Goal: Task Accomplishment & Management: Manage account settings

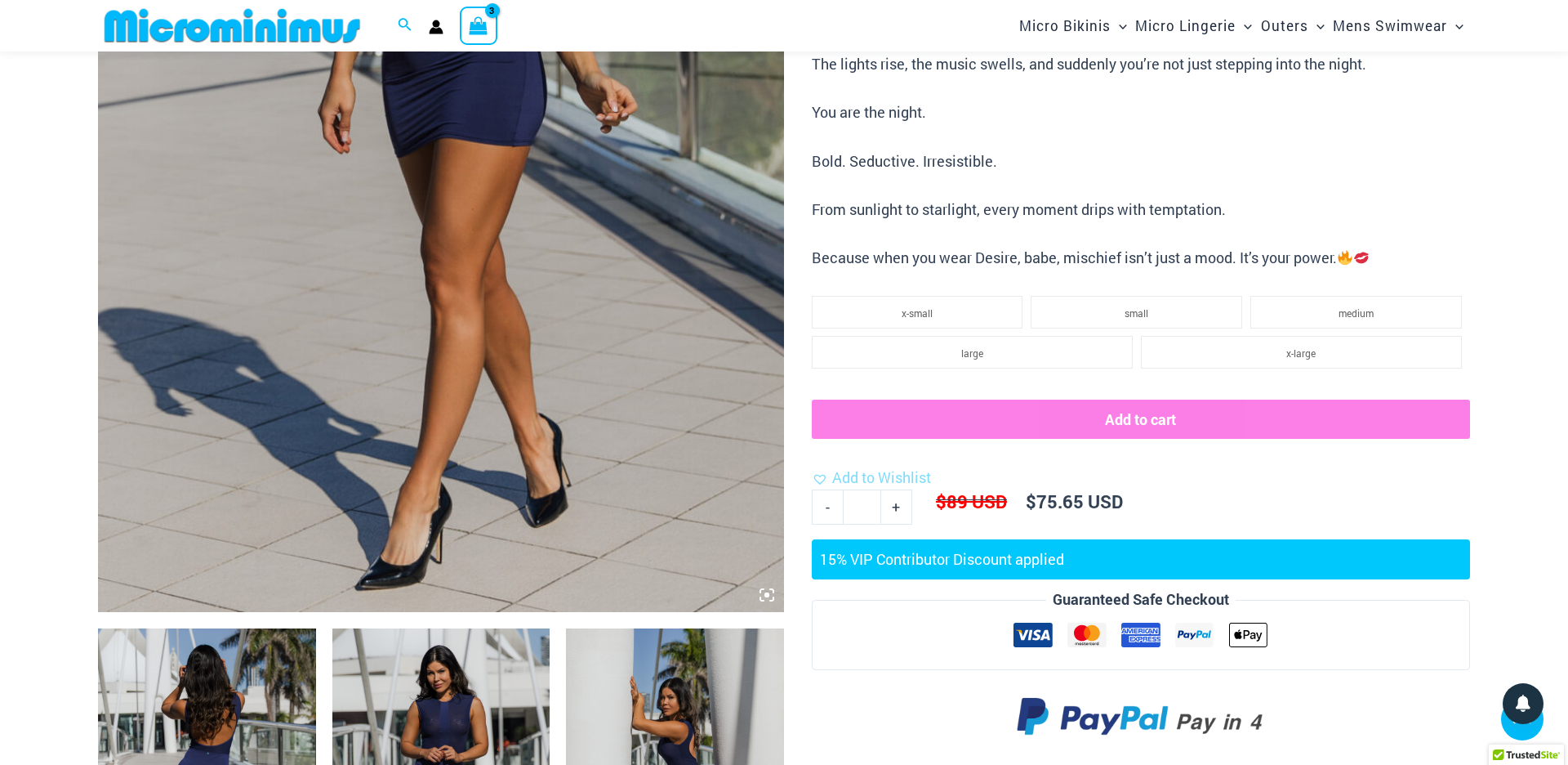
scroll to position [545, 0]
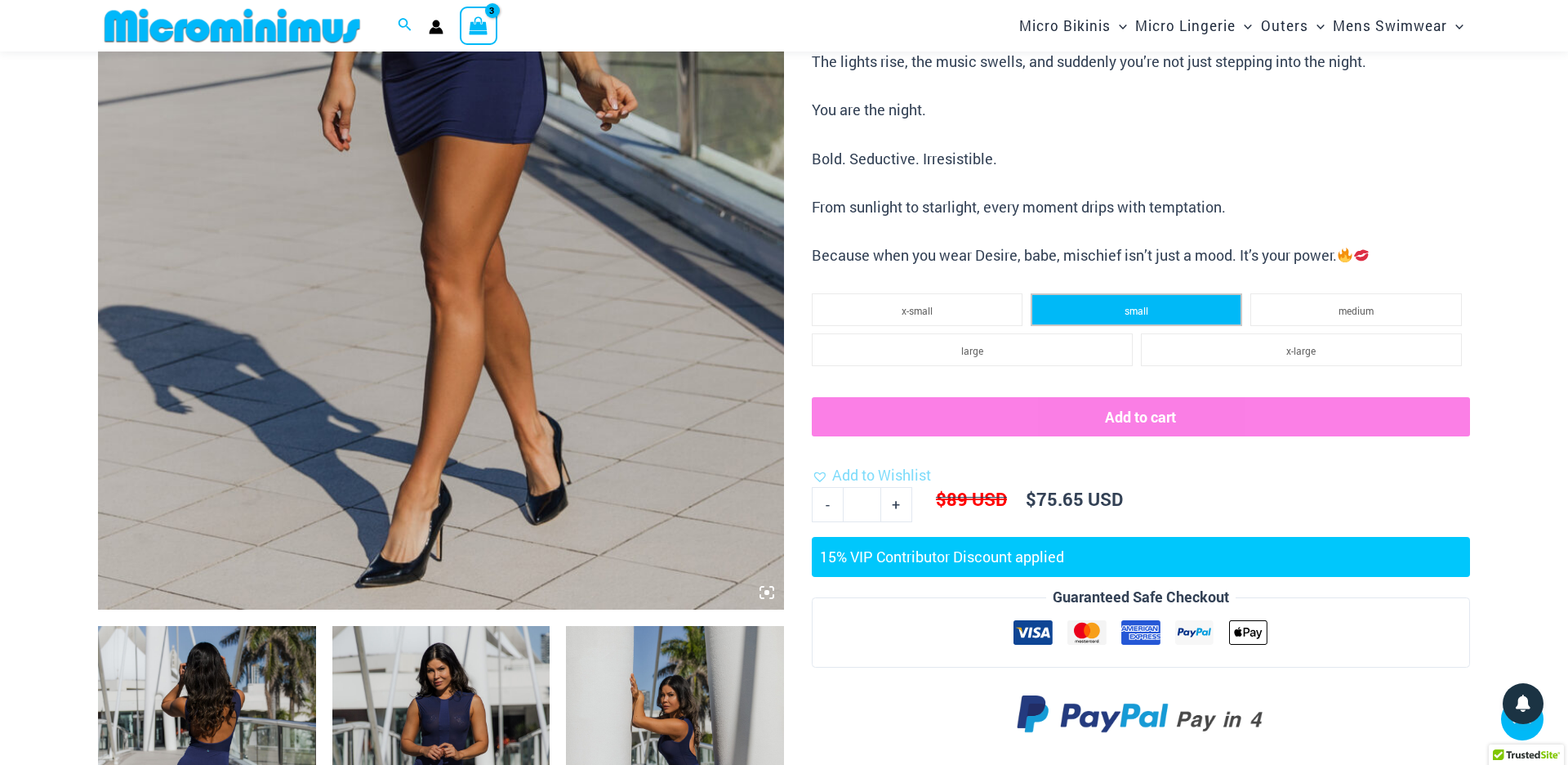
type input "**********"
click at [1127, 304] on span "small" at bounding box center [1136, 311] width 24 height 13
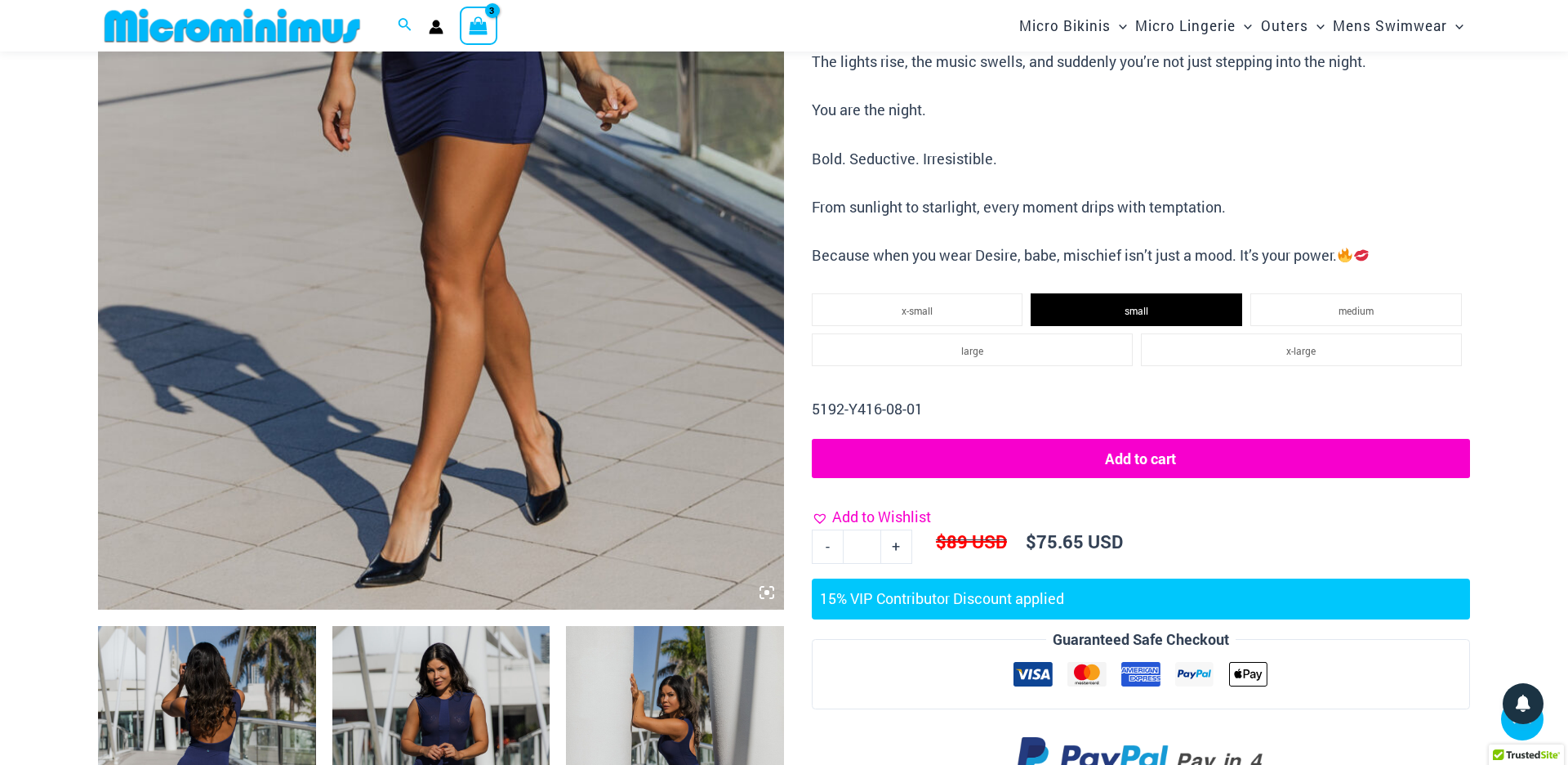
click at [823, 519] on link "Add to Wishlist" at bounding box center [871, 517] width 119 height 25
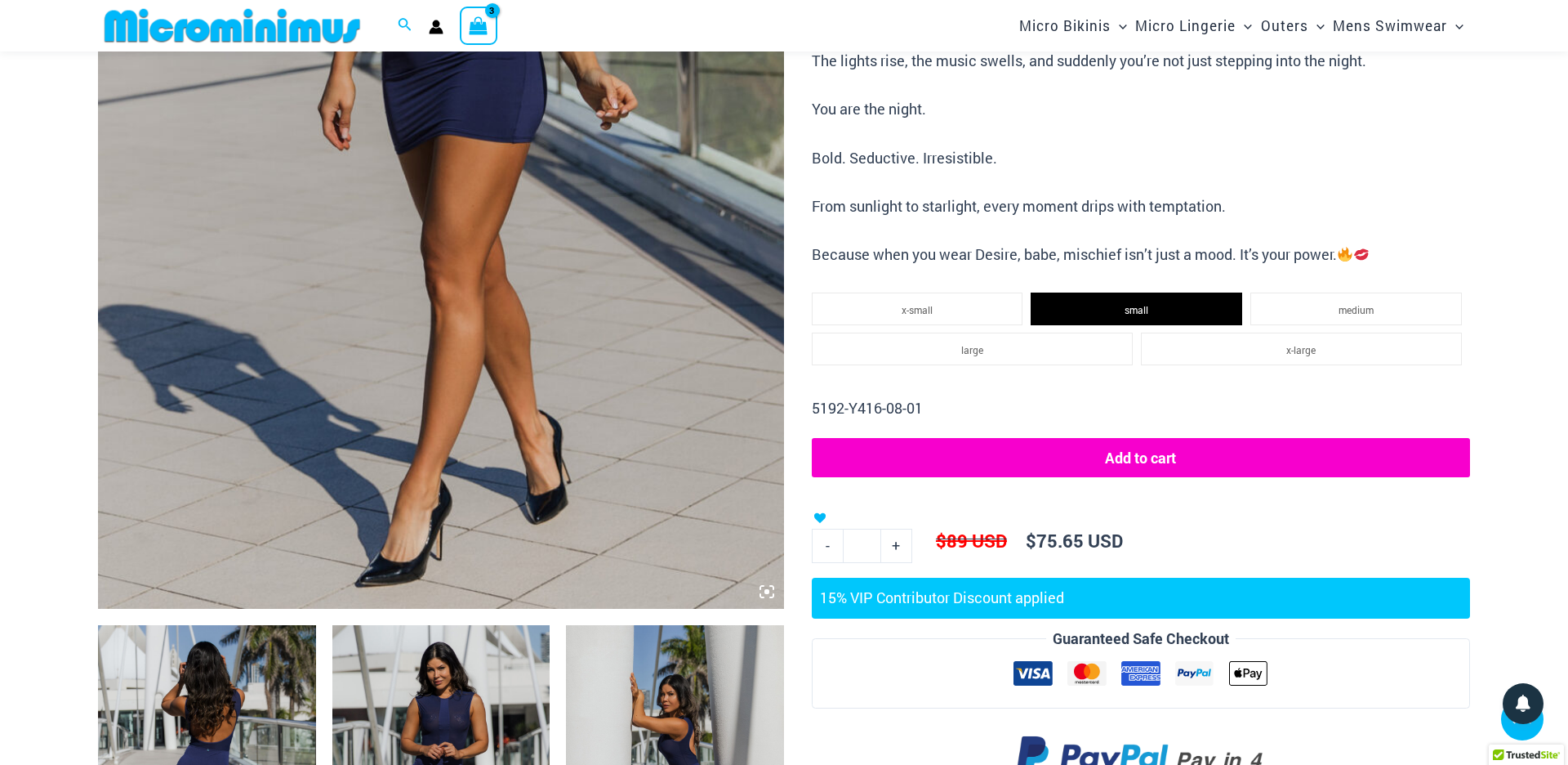
scroll to position [619, 0]
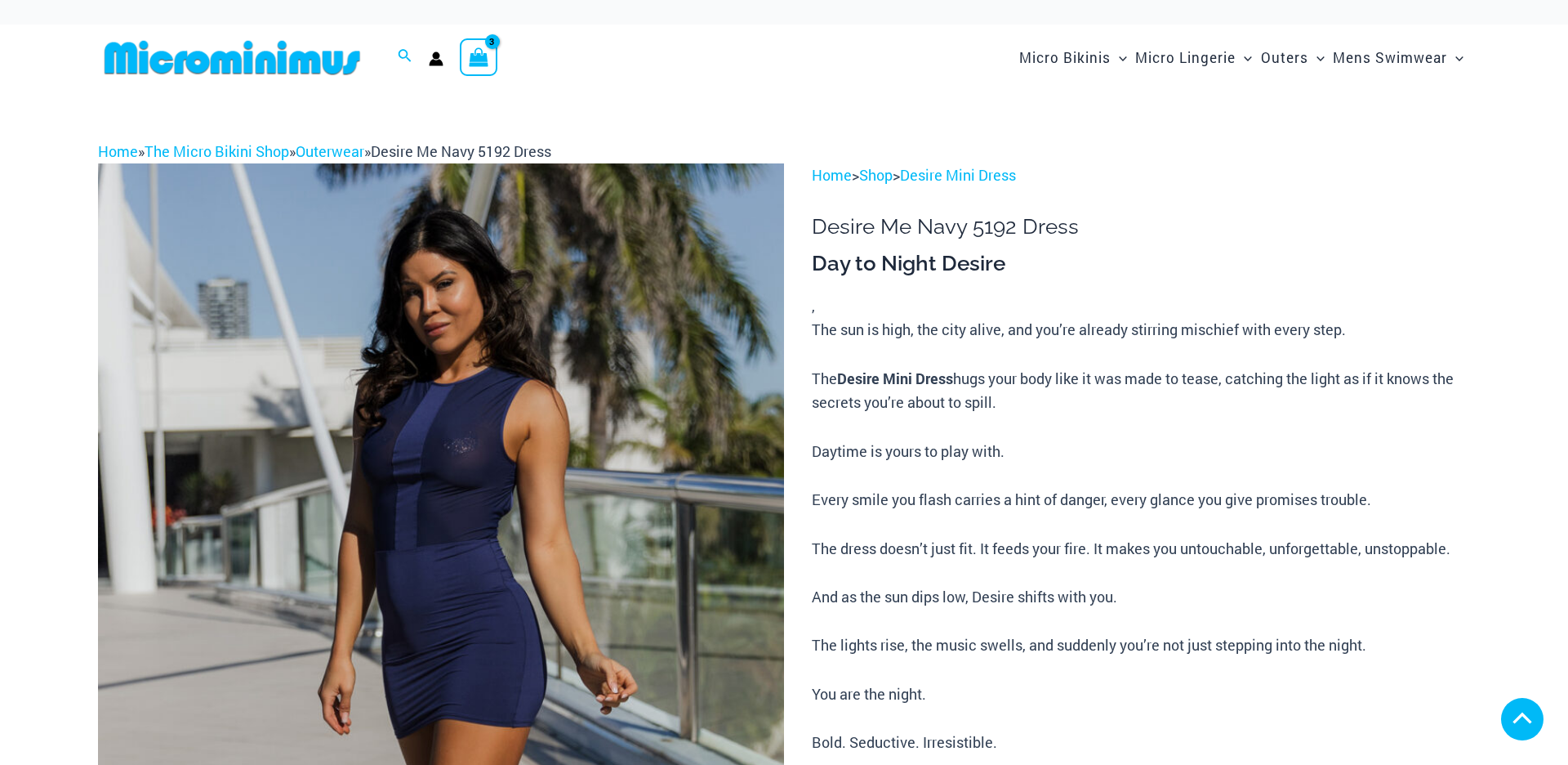
scroll to position [658, 0]
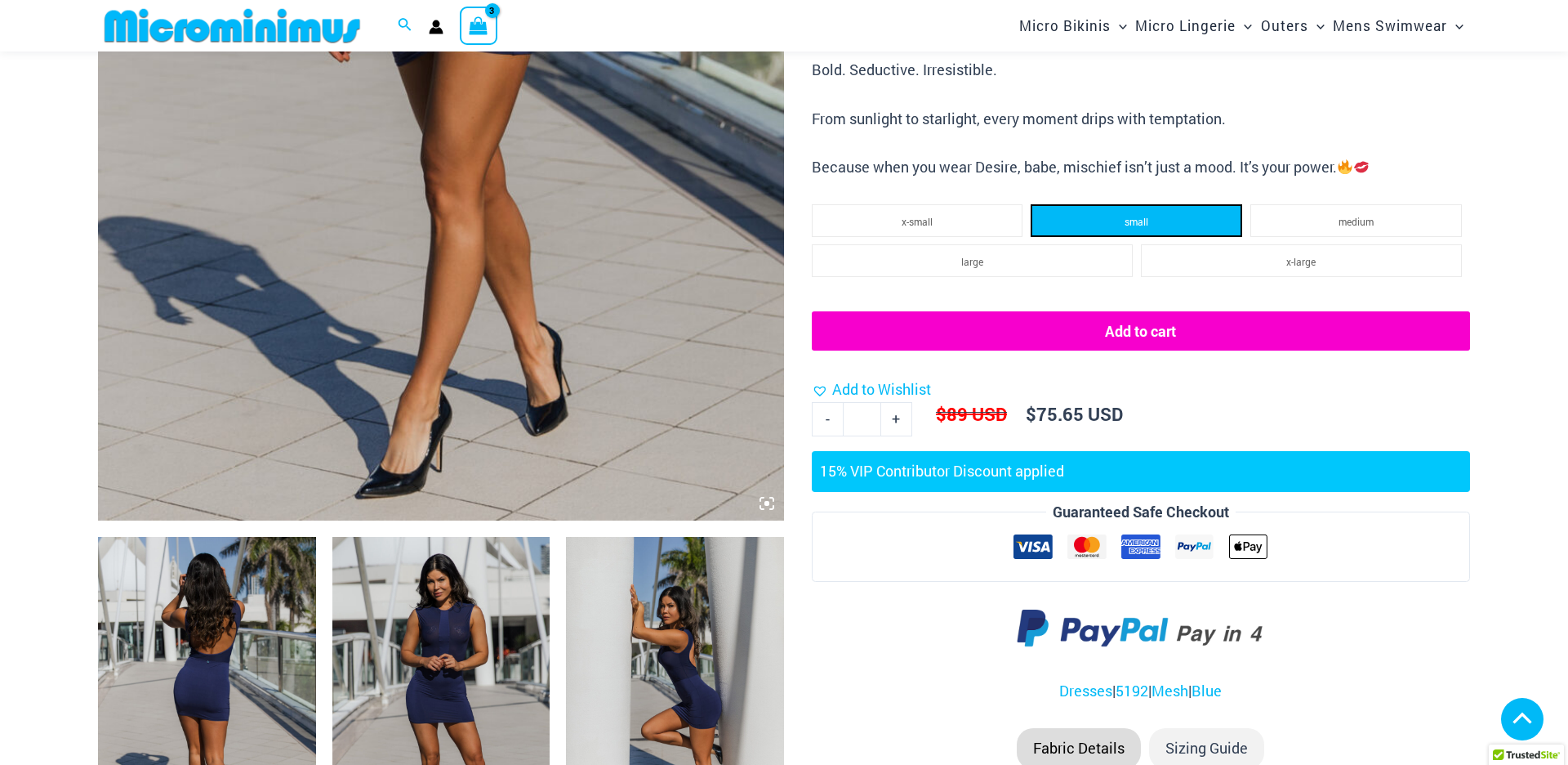
click at [1141, 228] on span "small" at bounding box center [1136, 221] width 24 height 13
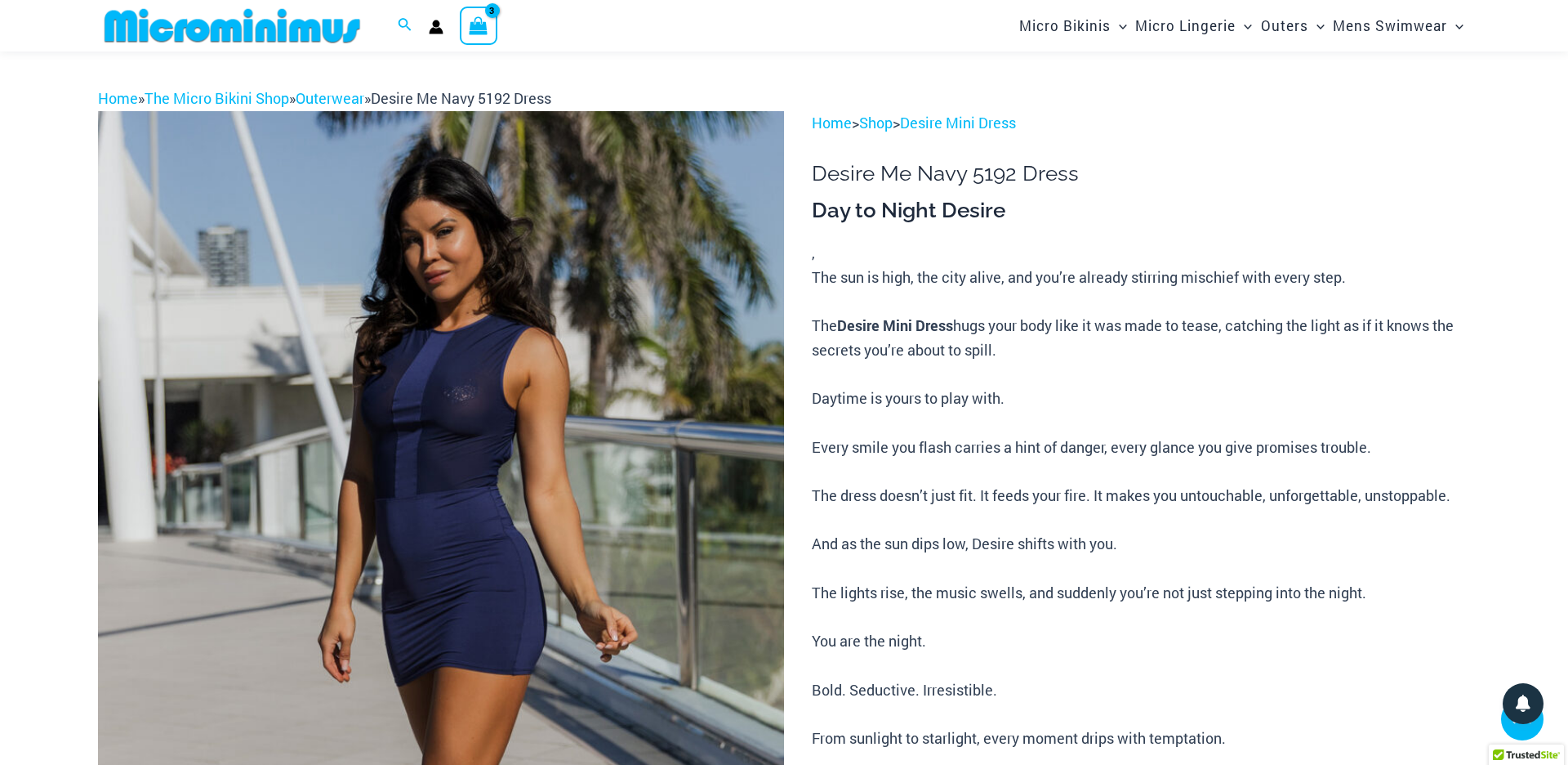
scroll to position [1004, 0]
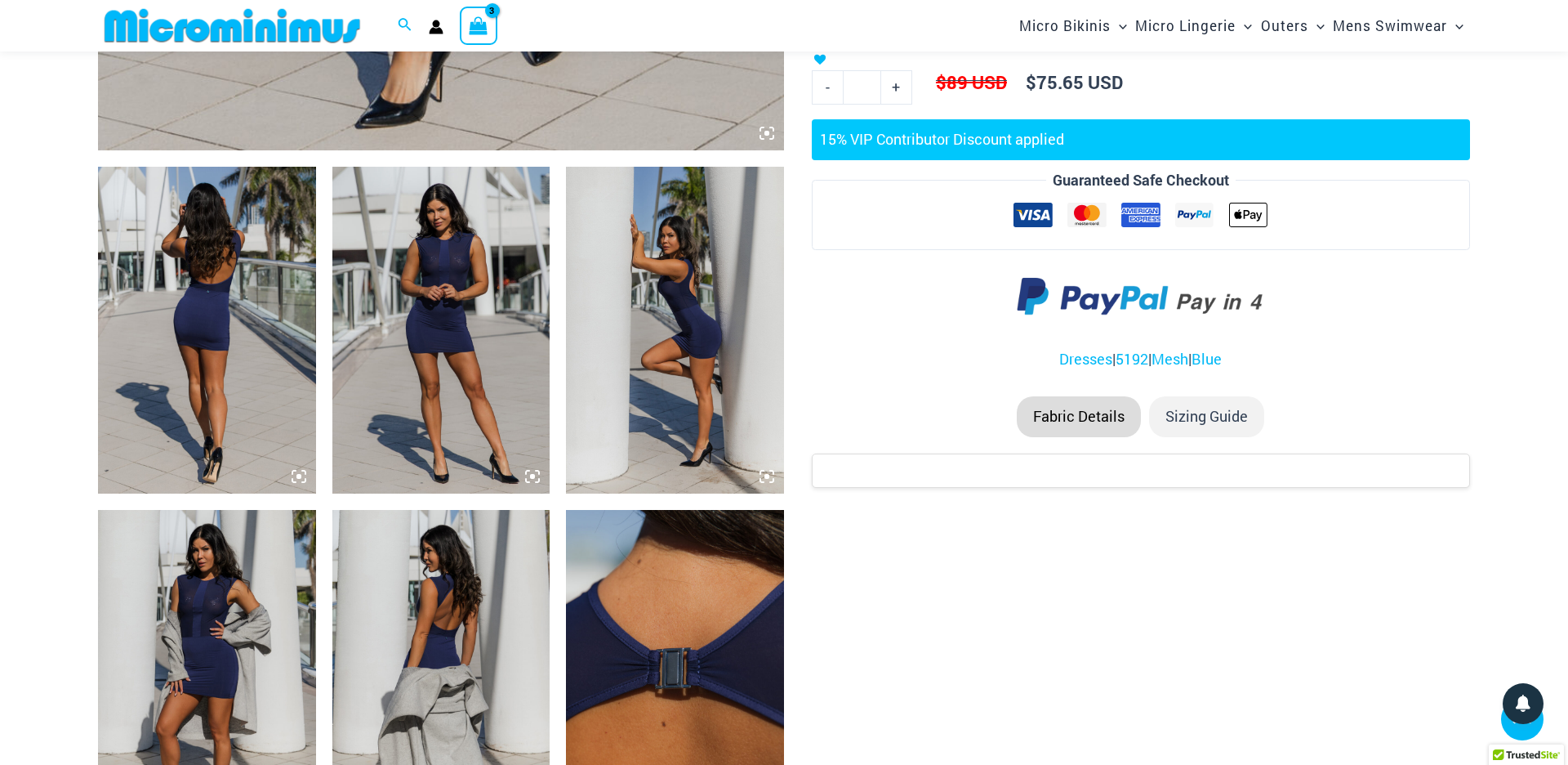
click at [446, 292] on img at bounding box center [441, 330] width 218 height 327
click at [445, 294] on img at bounding box center [441, 330] width 218 height 327
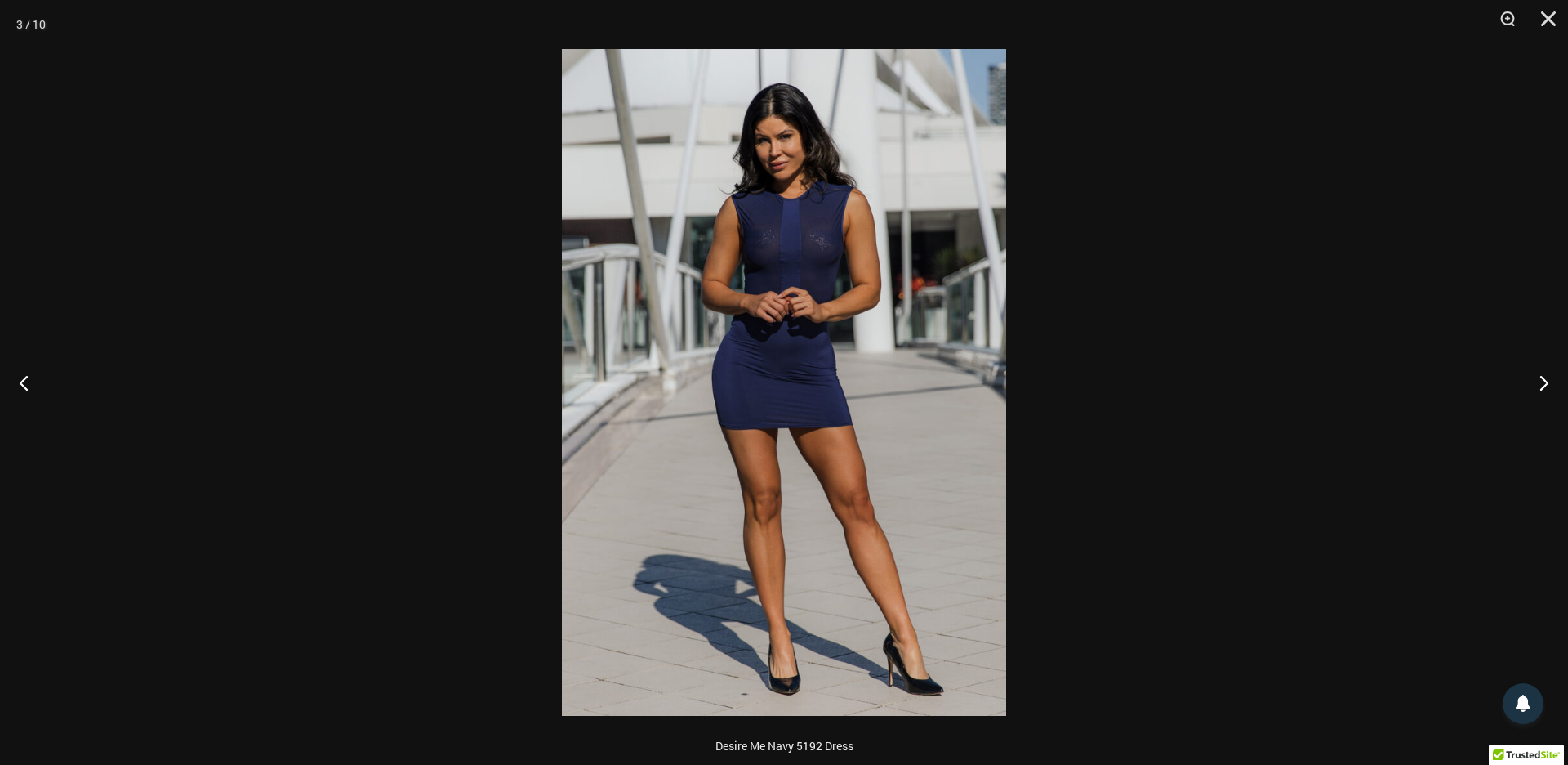
click at [836, 338] on img at bounding box center [784, 382] width 444 height 667
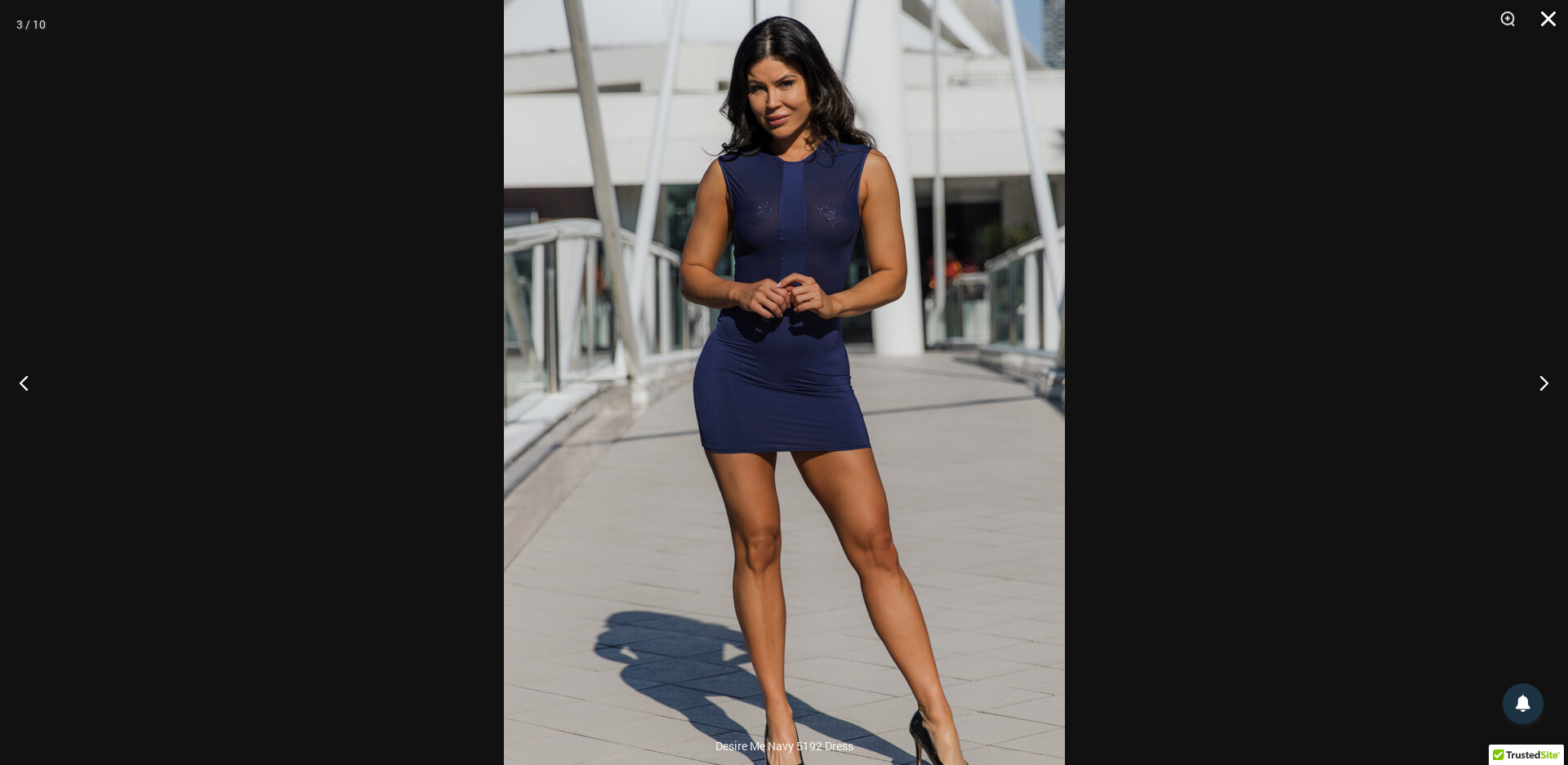
click at [1548, 24] on button "Close" at bounding box center [1543, 25] width 41 height 49
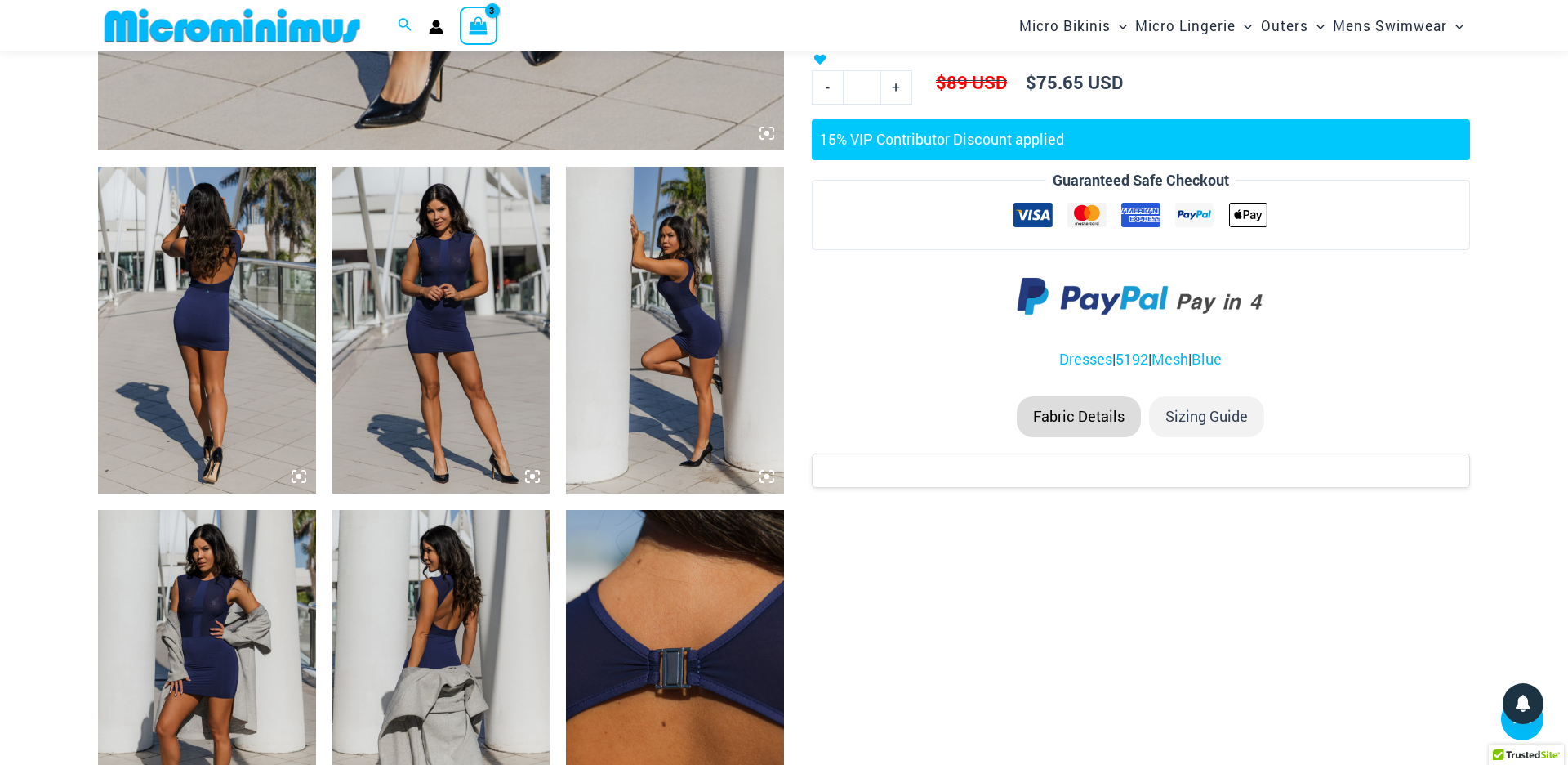
click at [690, 642] on img at bounding box center [674, 673] width 218 height 327
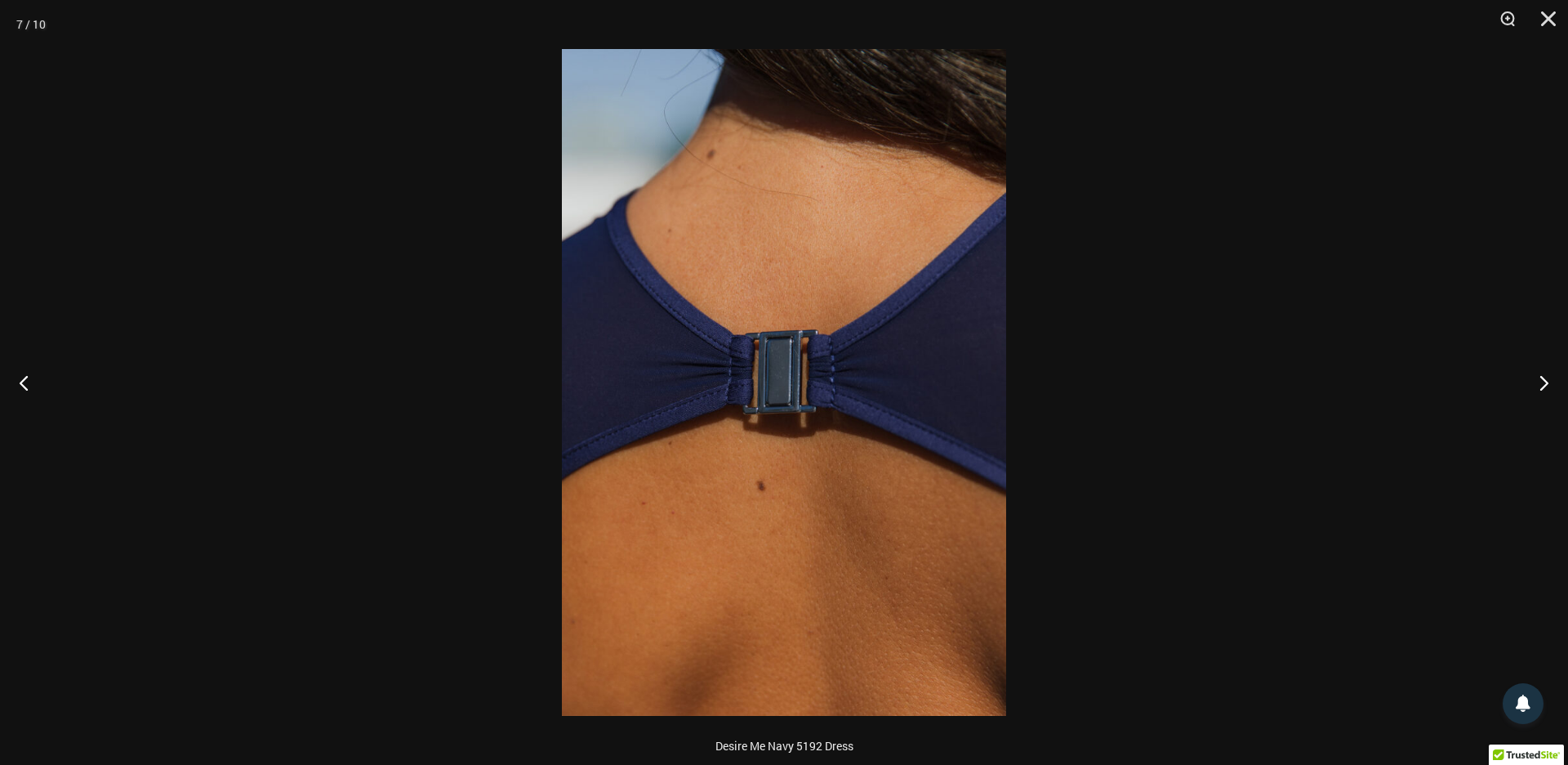
click at [925, 494] on img at bounding box center [784, 382] width 444 height 667
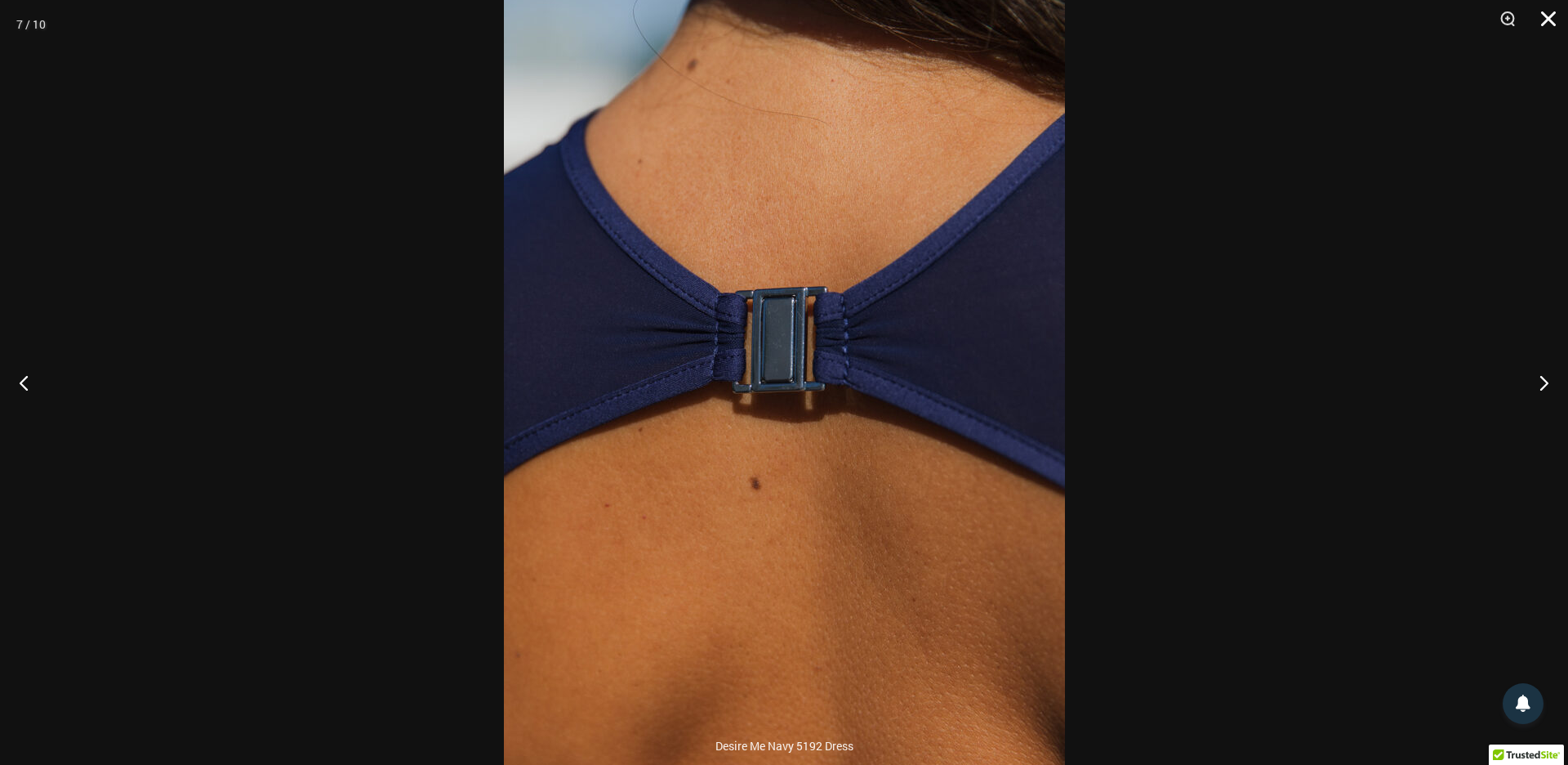
click at [1545, 23] on button "Close" at bounding box center [1543, 25] width 41 height 49
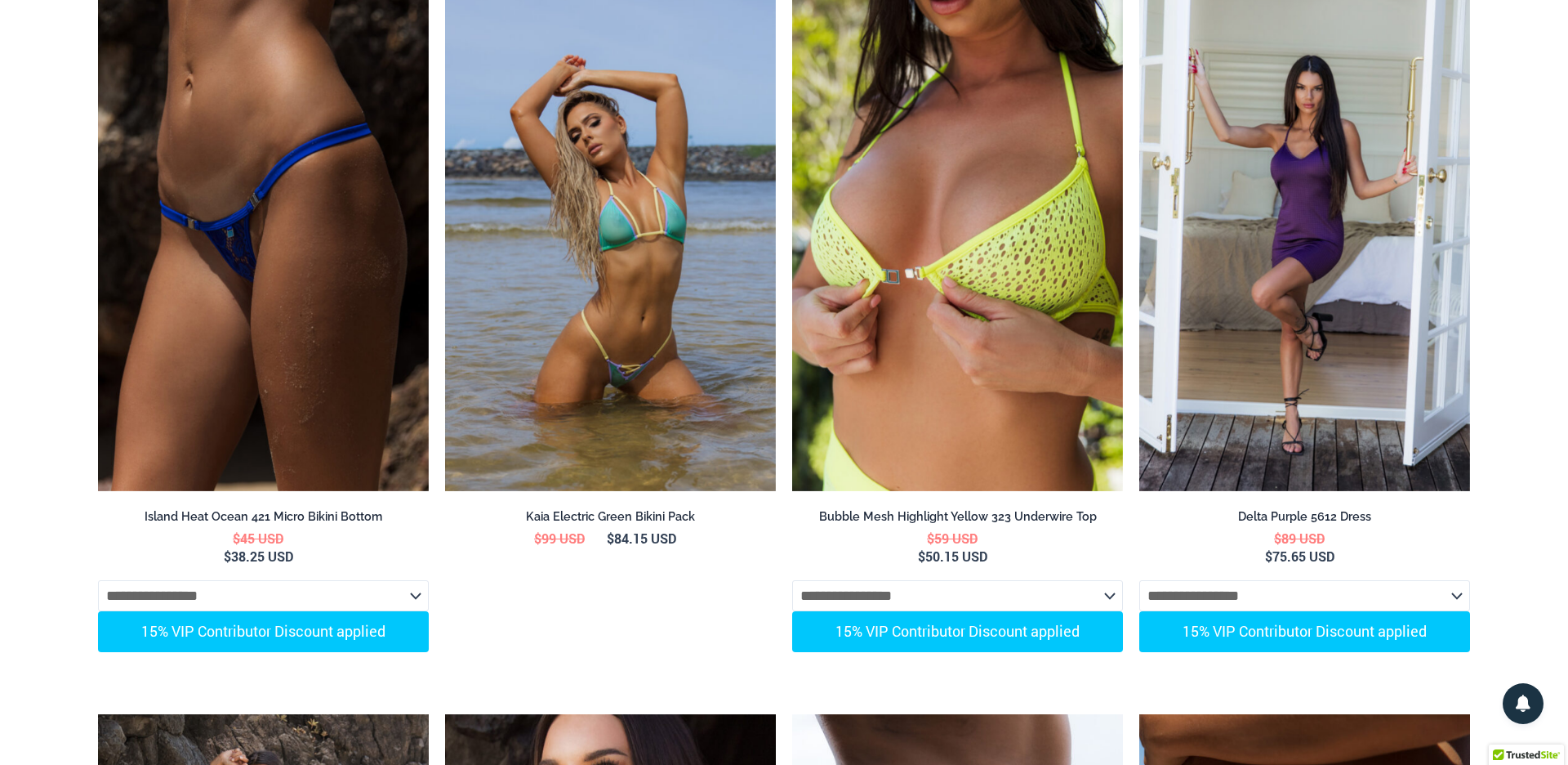
scroll to position [0, 0]
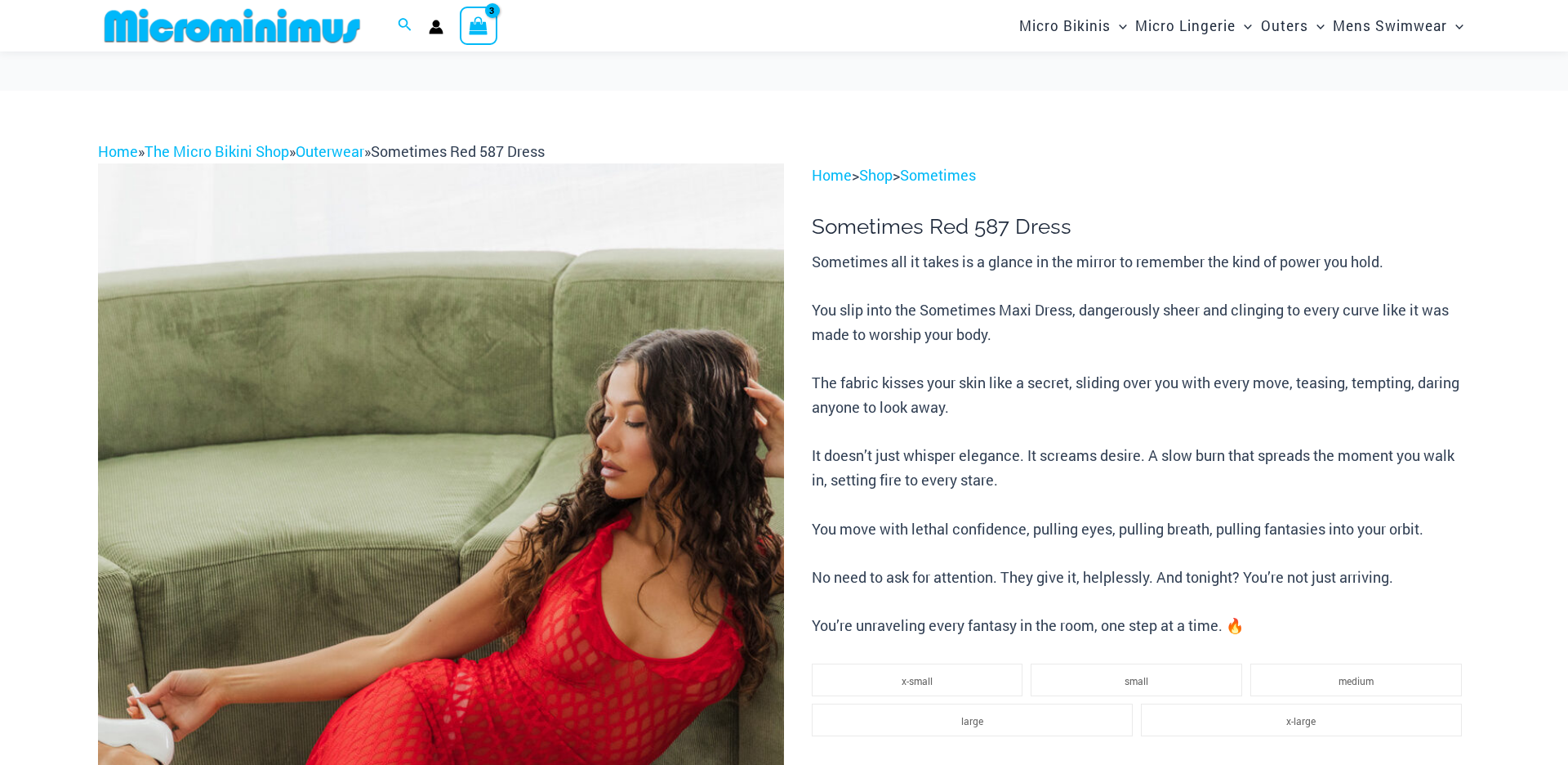
scroll to position [420, 0]
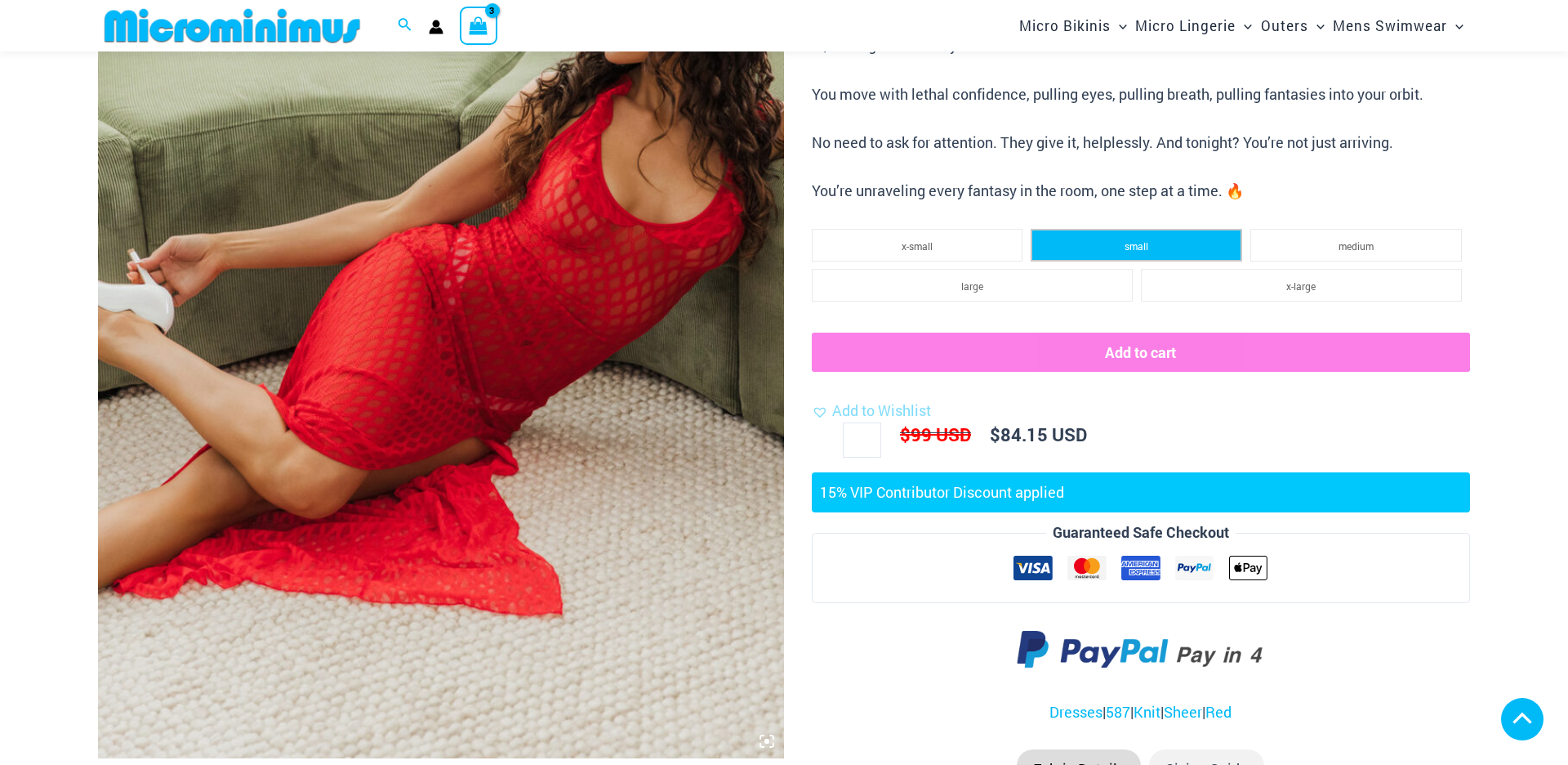
type input "**********"
click at [1120, 248] on li "small" at bounding box center [1136, 245] width 211 height 33
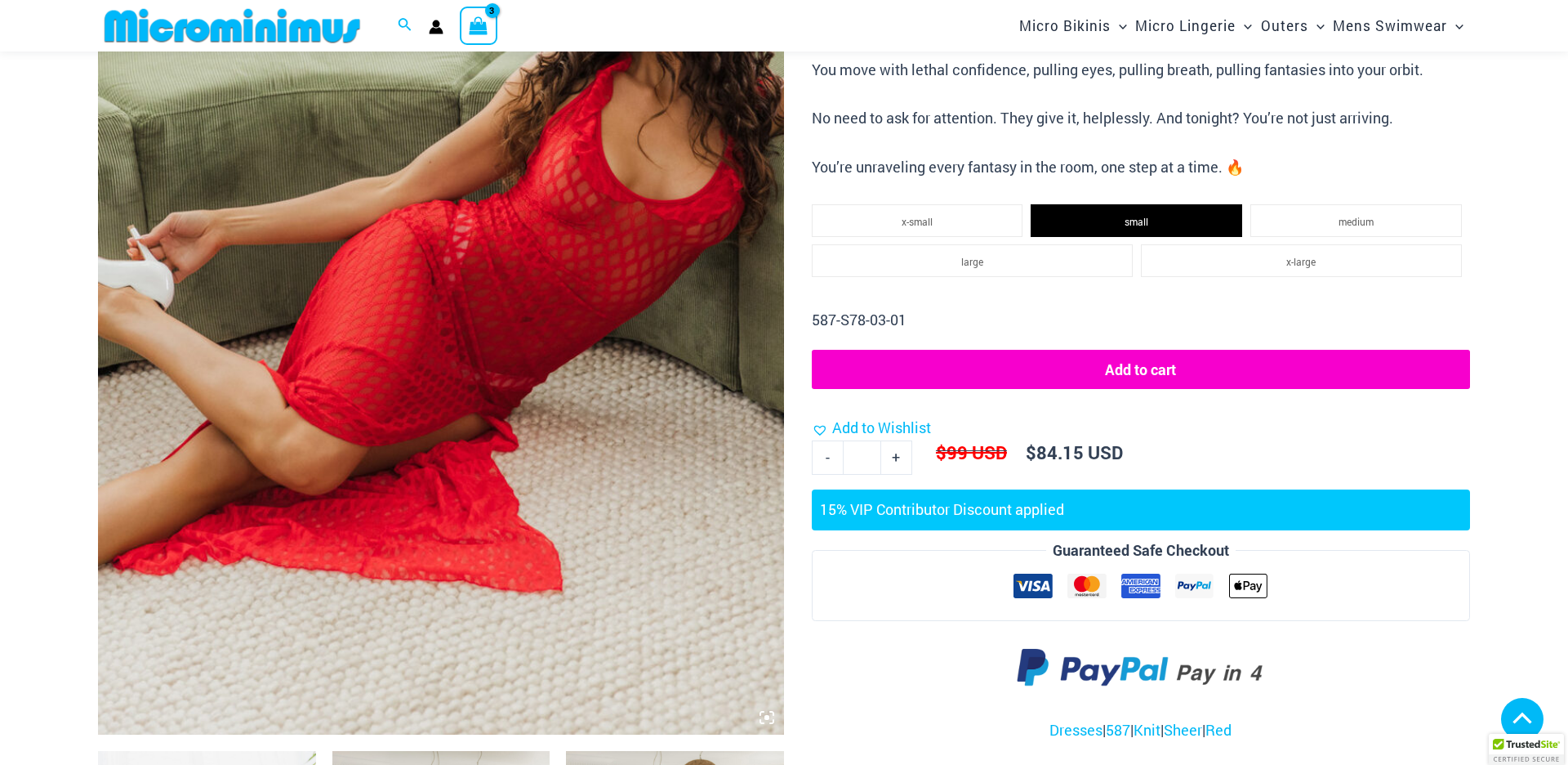
scroll to position [396, 0]
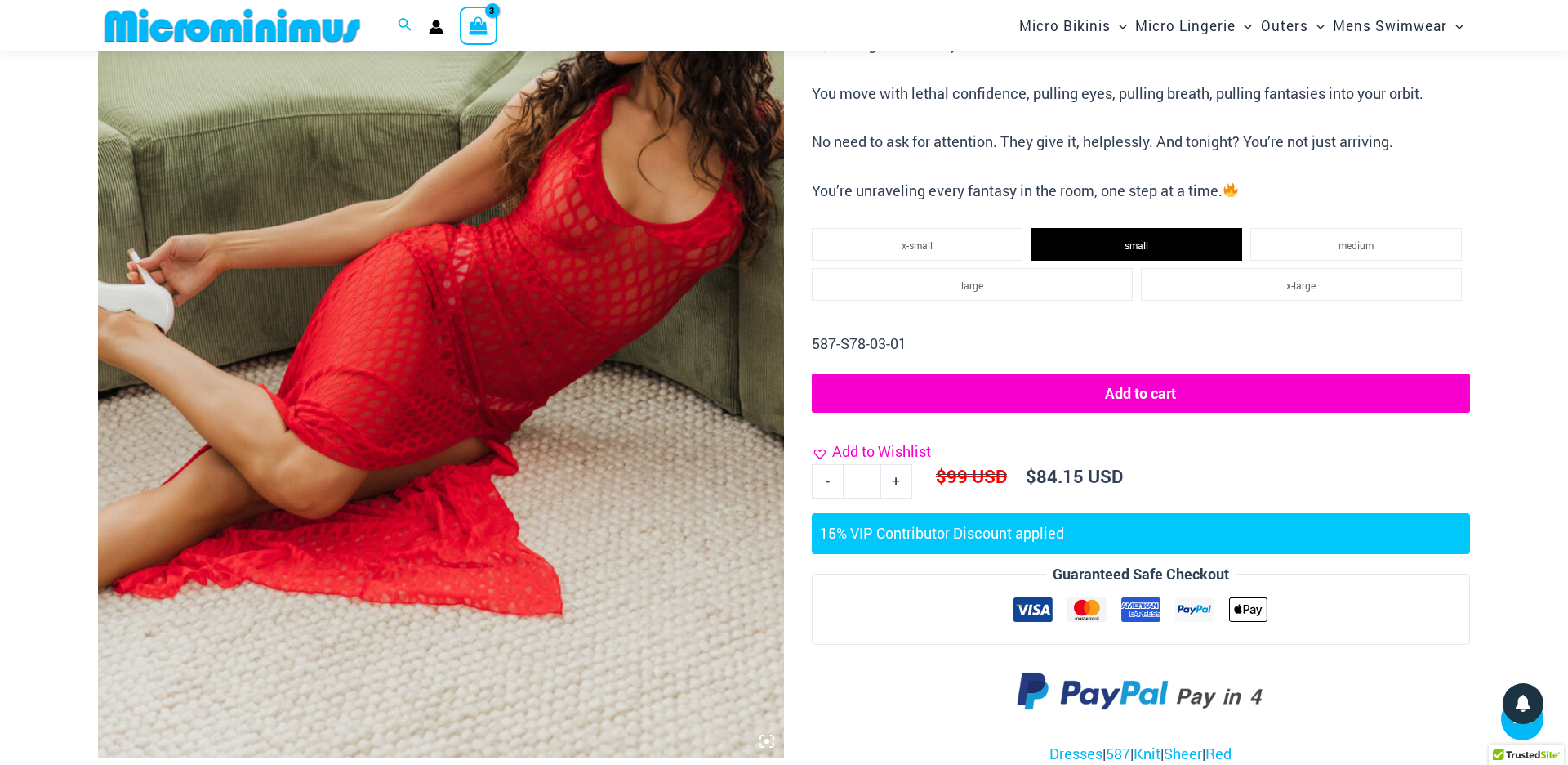
click at [821, 453] on link "Add to Wishlist" at bounding box center [871, 452] width 119 height 25
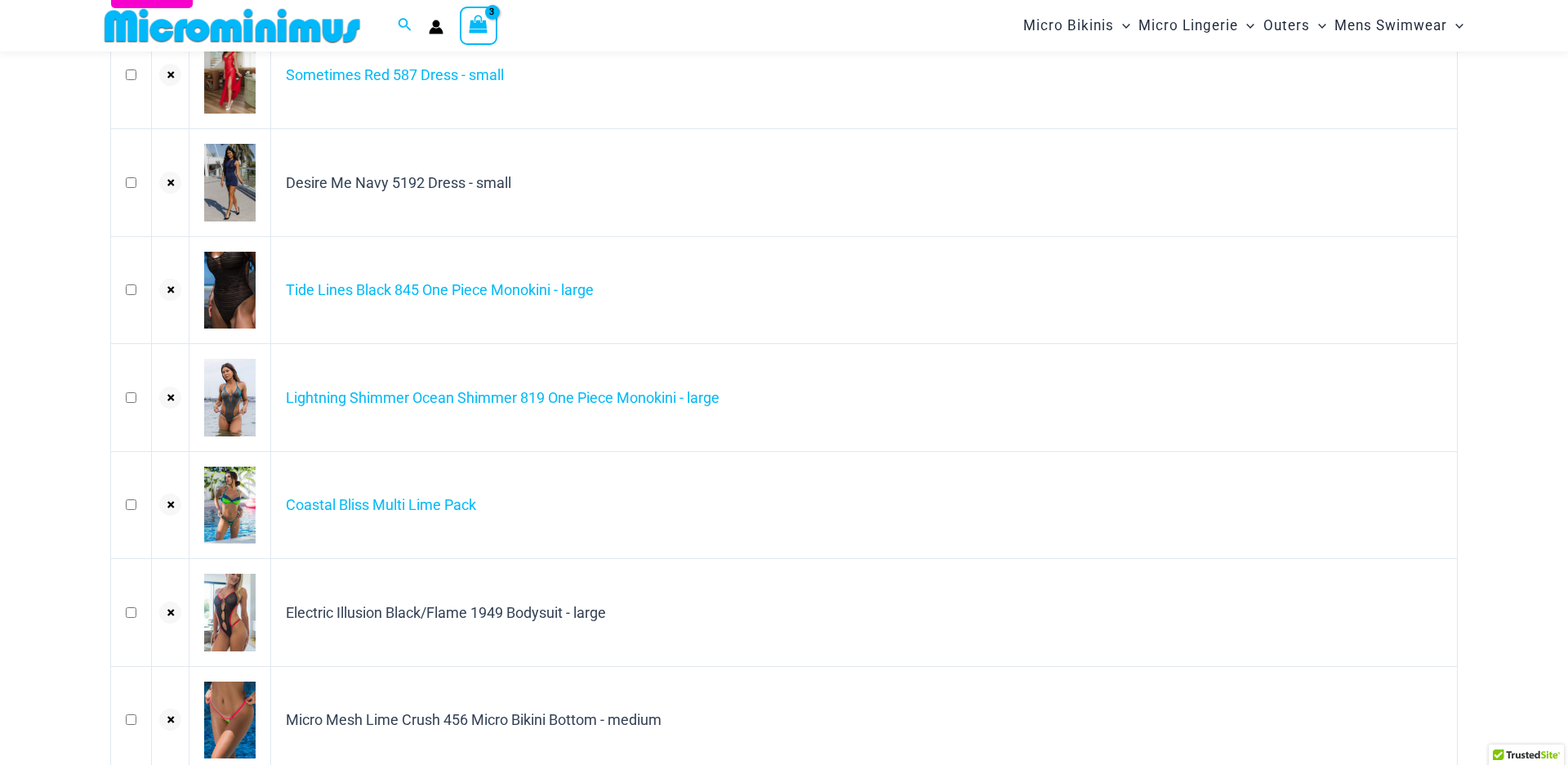
scroll to position [96, 0]
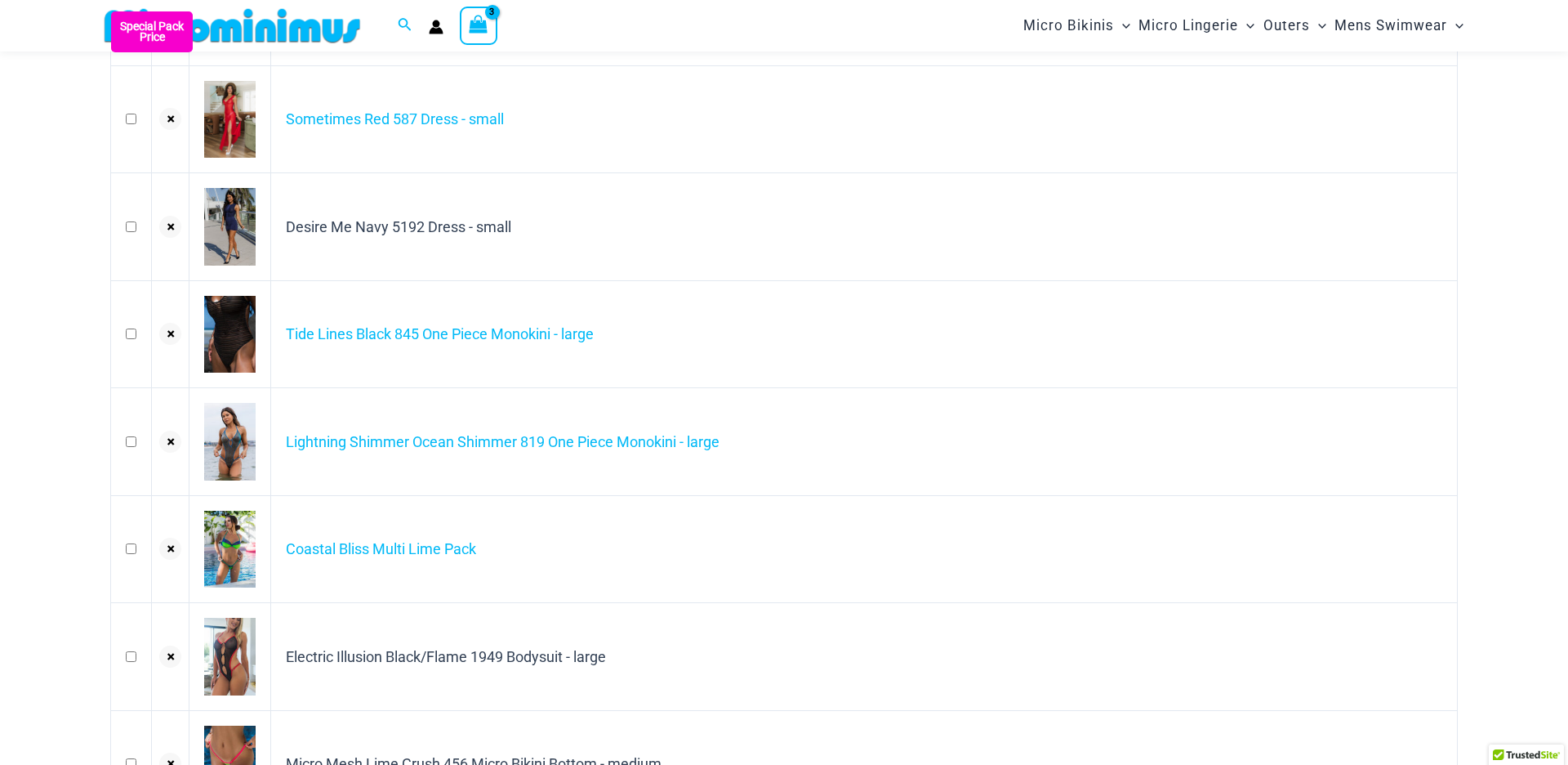
type input "**********"
click at [592, 174] on td "Sometimes Red 587 Dress - small" at bounding box center [864, 119] width 1186 height 108
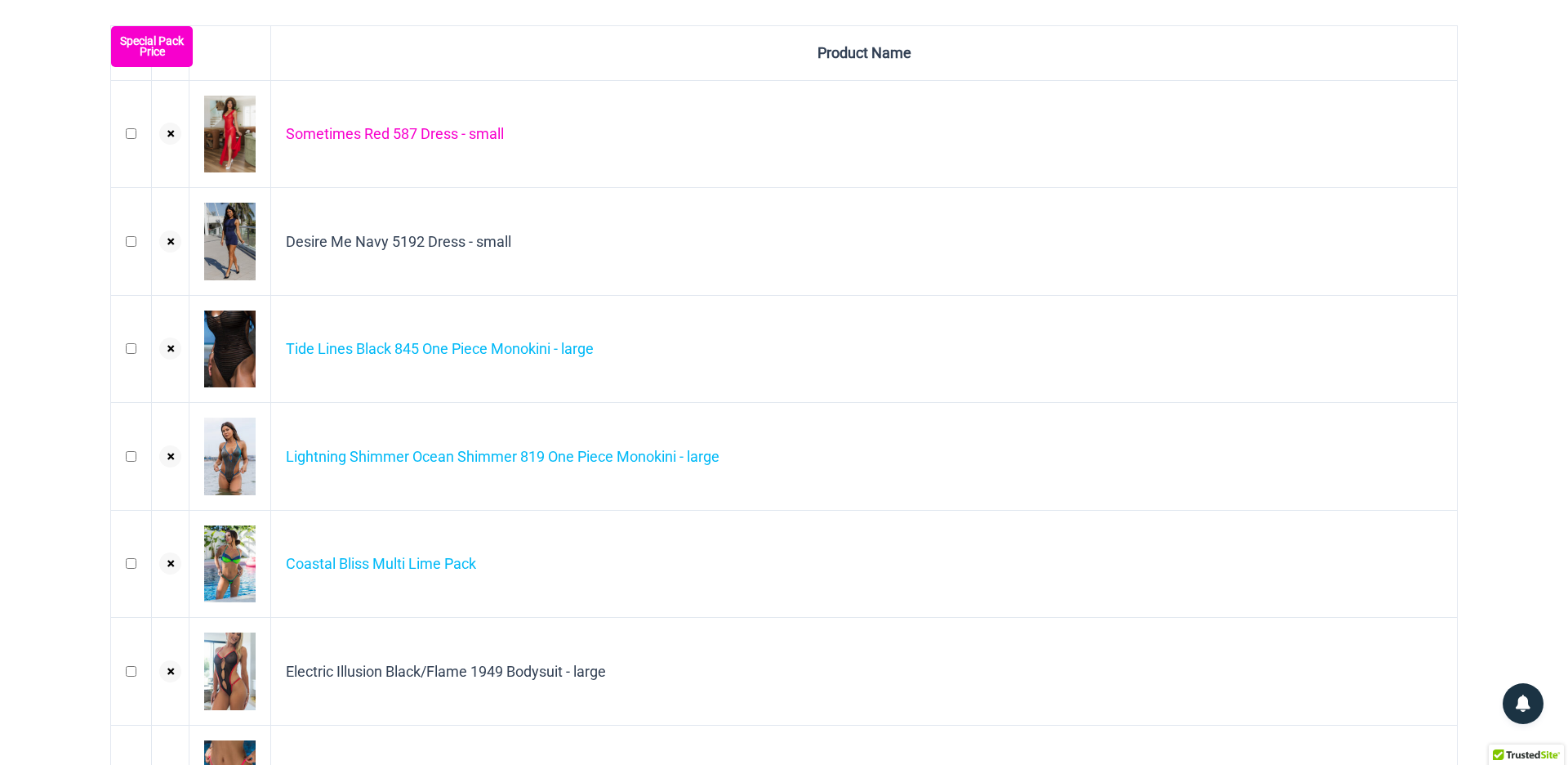
scroll to position [0, 0]
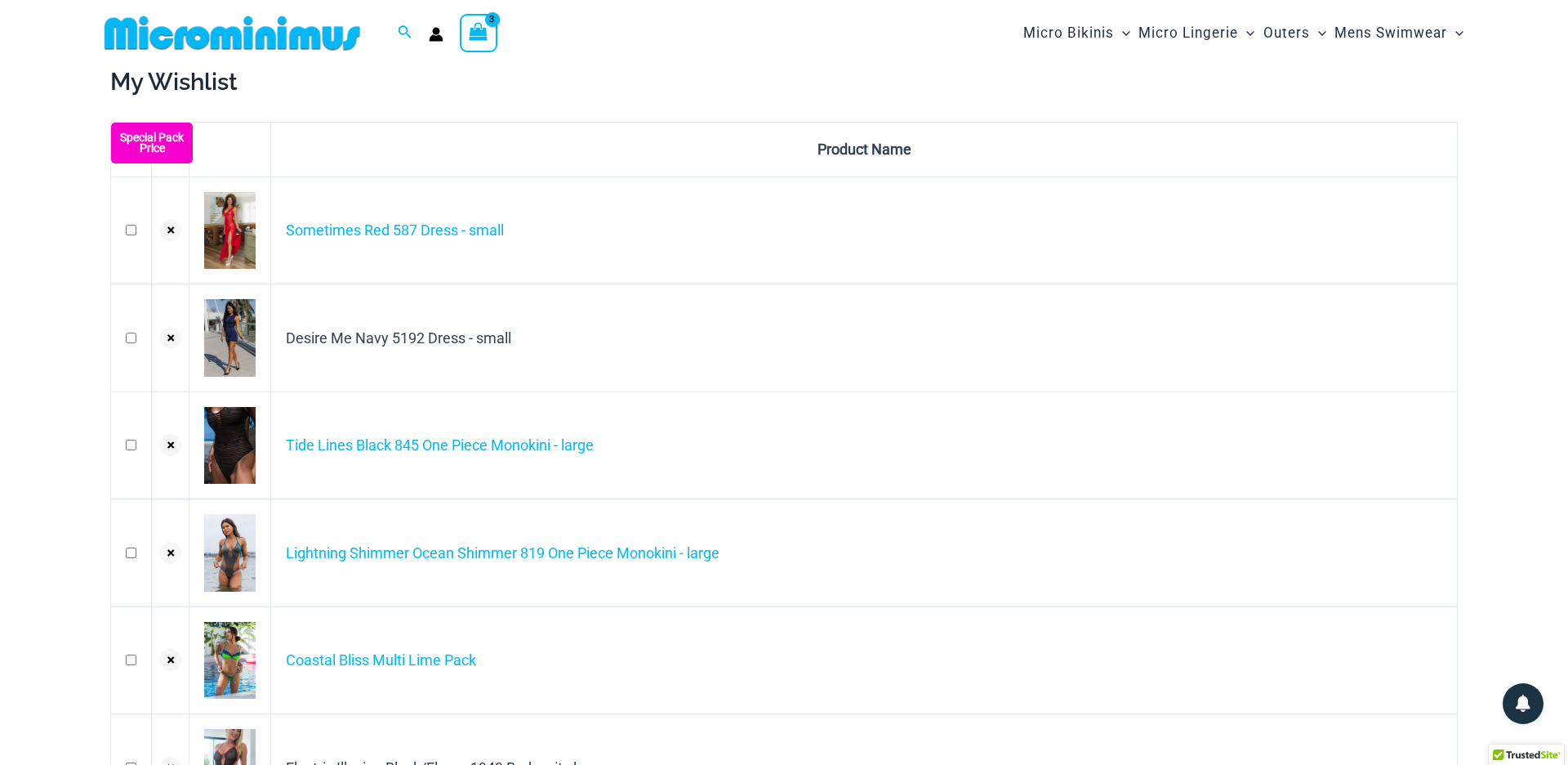
click at [268, 40] on img at bounding box center [232, 33] width 269 height 37
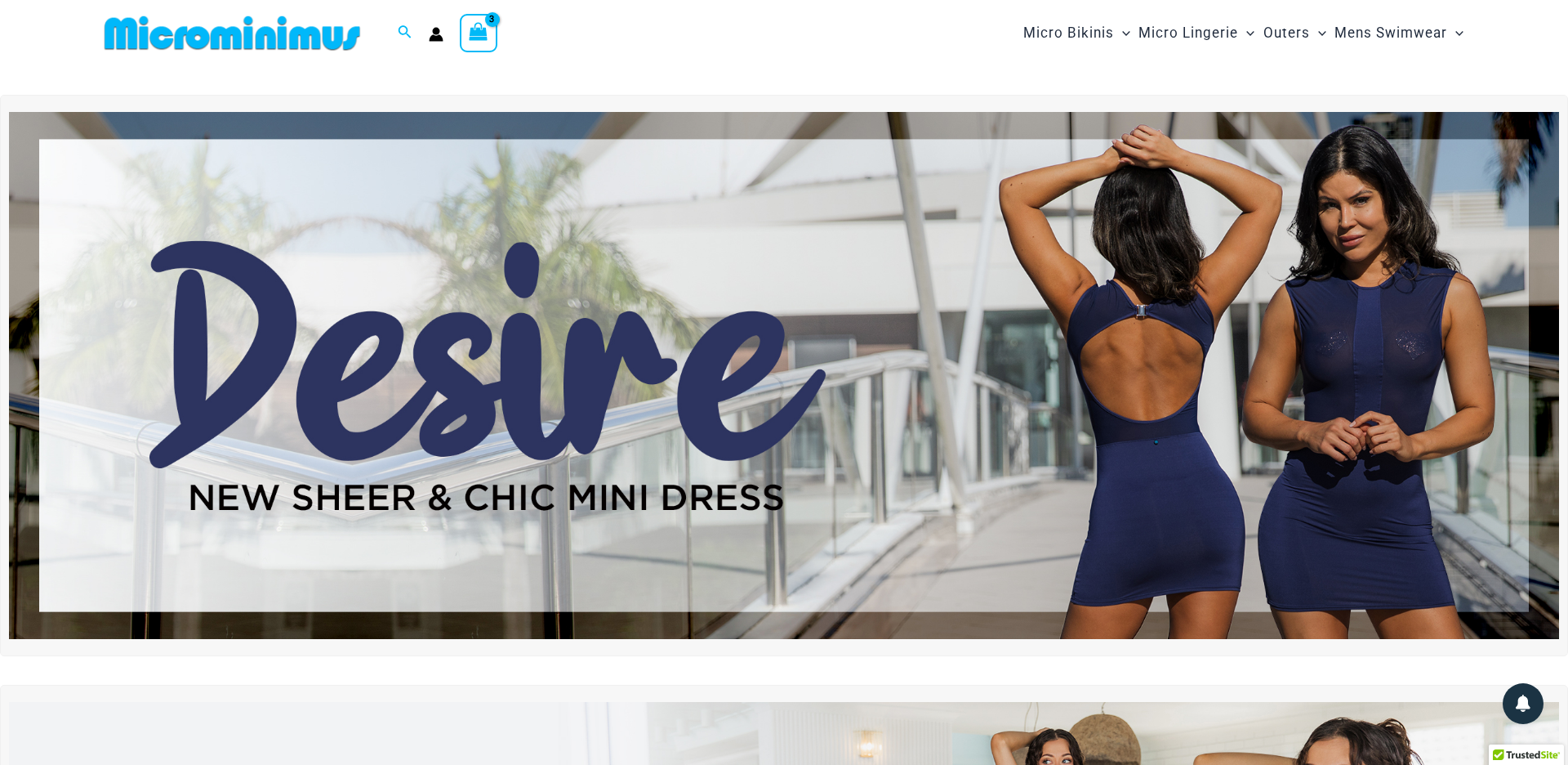
type input "**********"
click at [480, 35] on icon "View Shopping Cart, 3 items" at bounding box center [479, 31] width 19 height 19
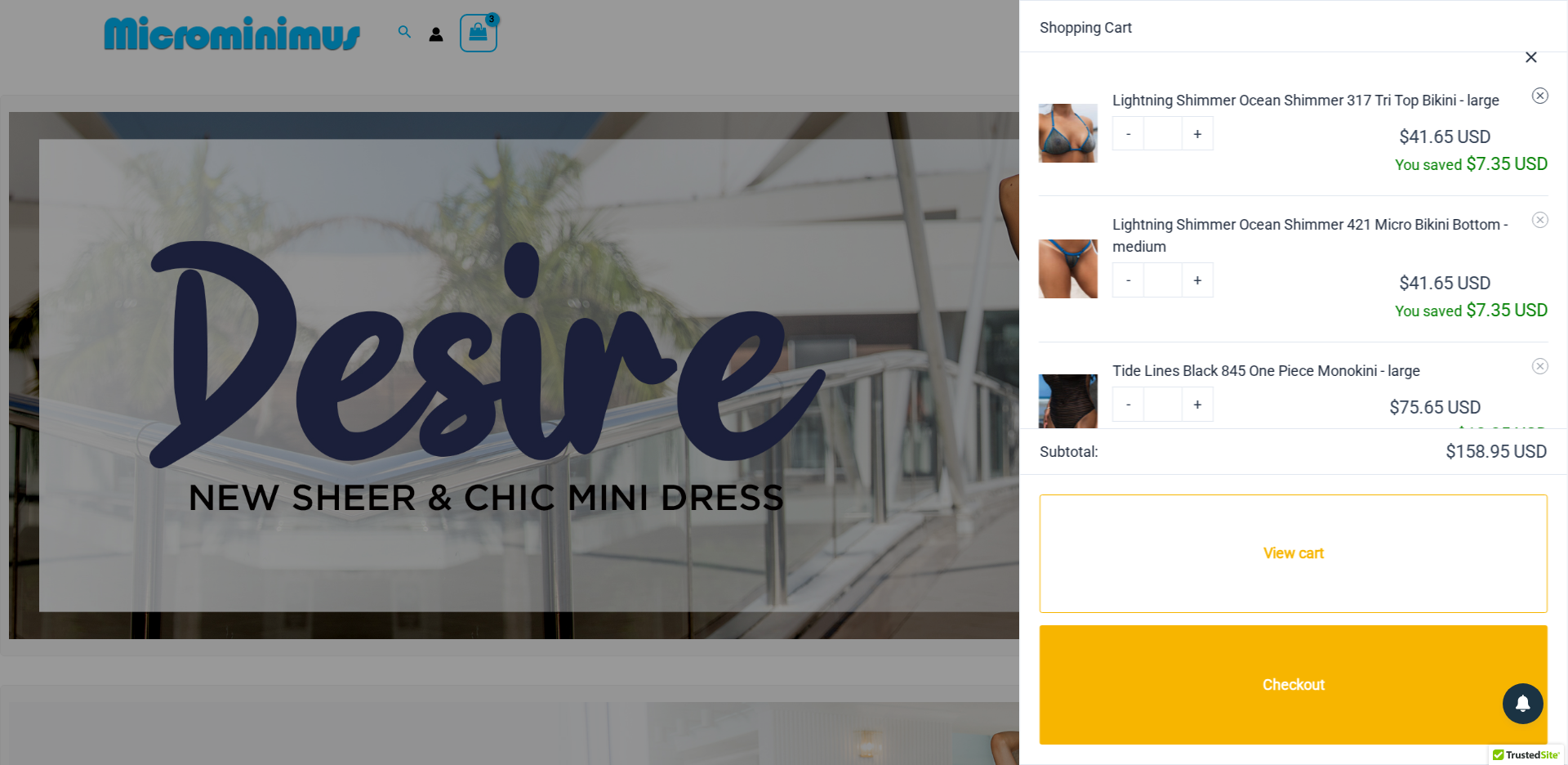
click at [1543, 95] on icon "Remove Lightning Shimmer Ocean Shimmer 317 Tri Top Bikini - large from cart" at bounding box center [1541, 95] width 12 height 12
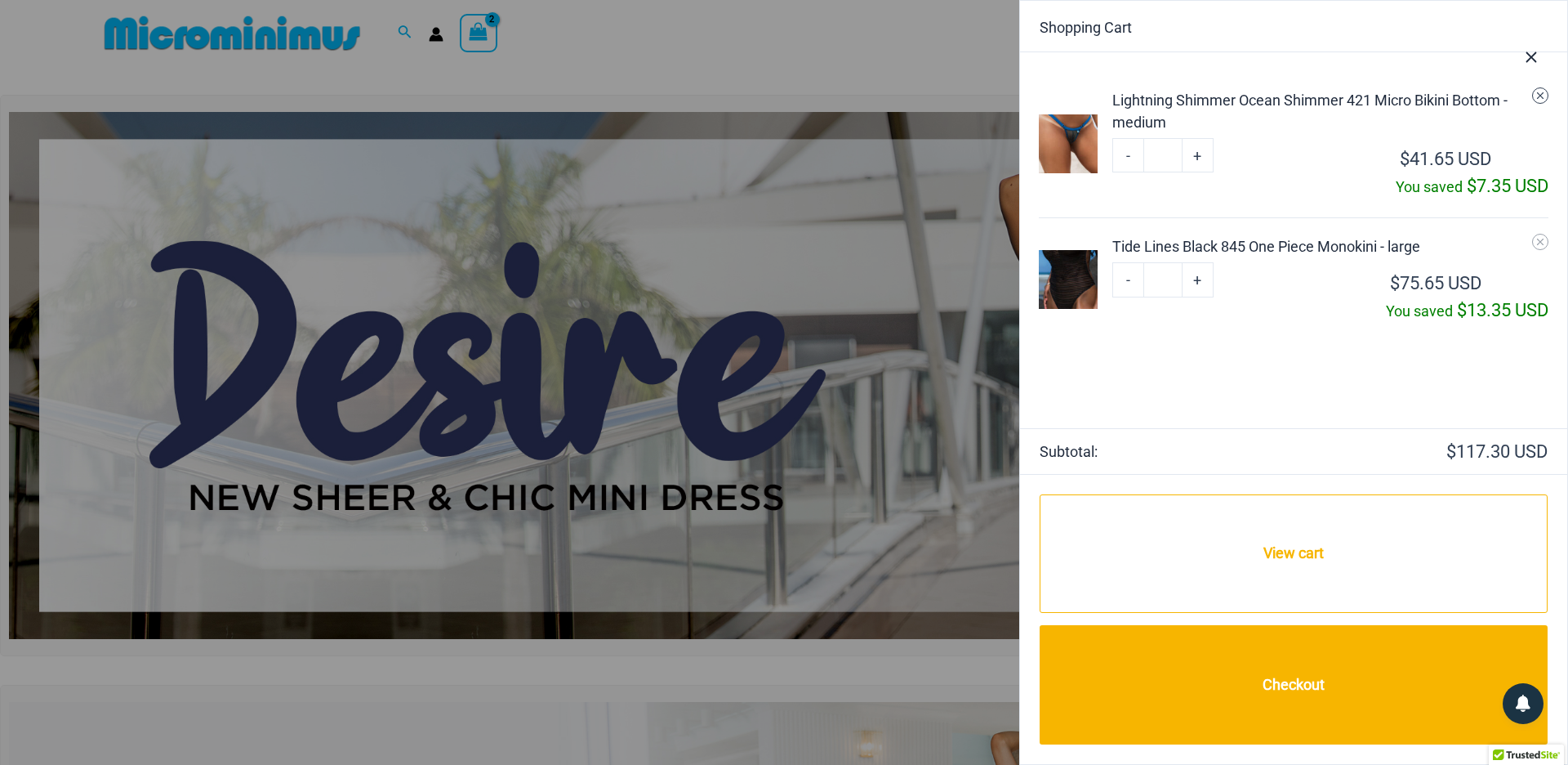
click at [1536, 96] on icon "Remove Lightning Shimmer Ocean Shimmer 421 Micro Bikini Bottom - medium from ca…" at bounding box center [1541, 95] width 12 height 12
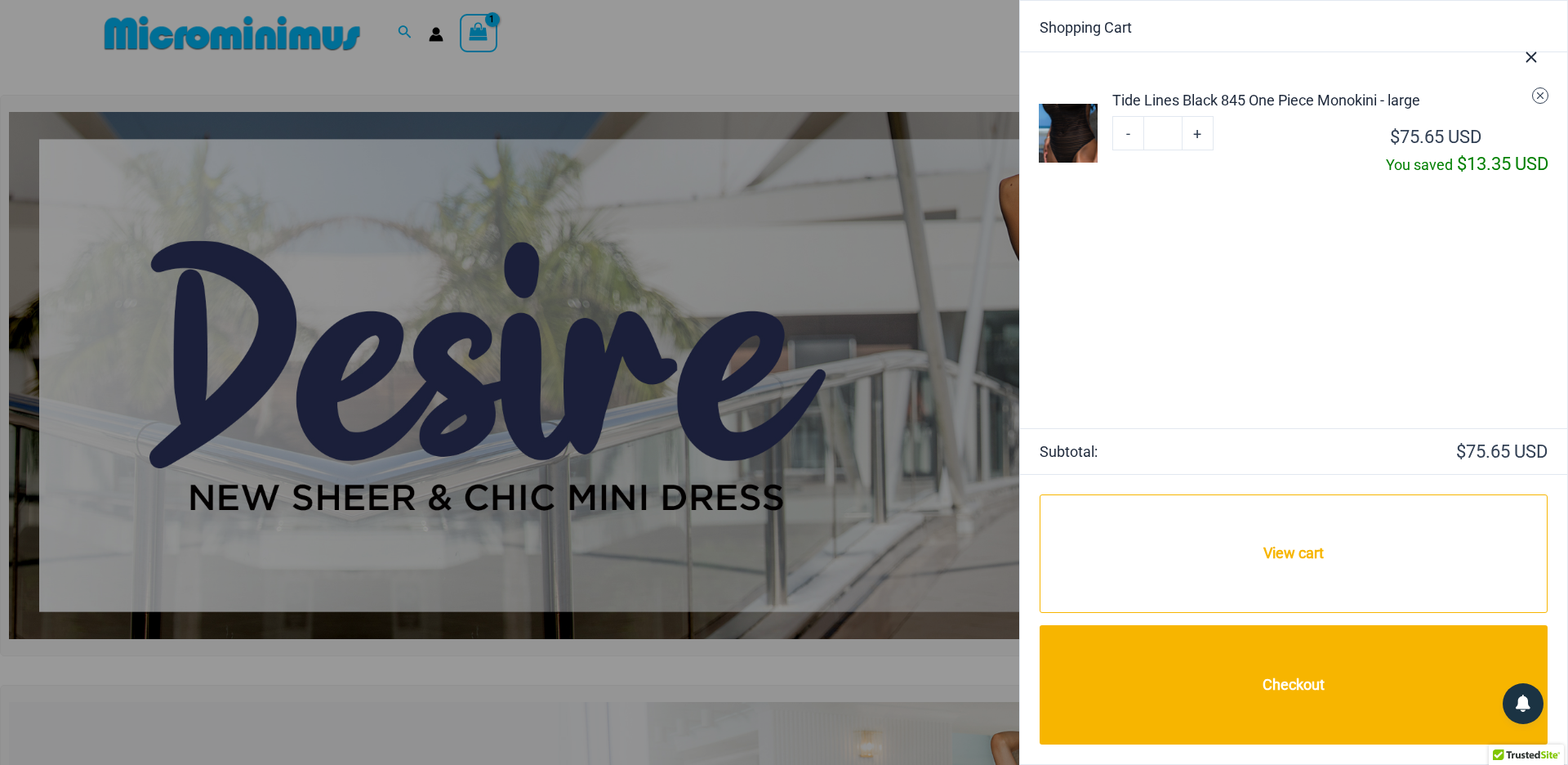
click at [1537, 100] on icon "Remove Tide Lines Black 845 One Piece Monokini - large from cart" at bounding box center [1541, 95] width 12 height 12
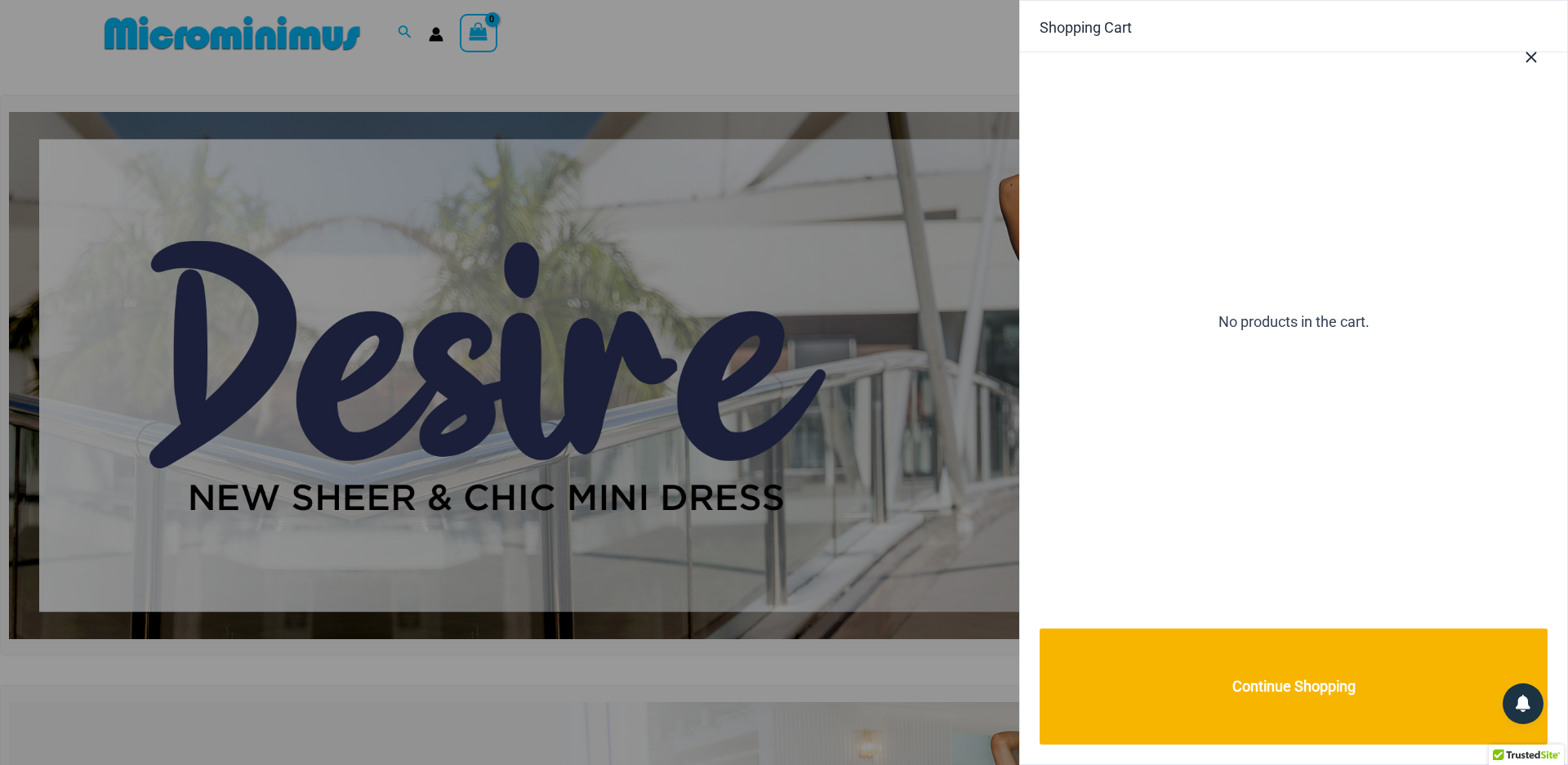
click at [1535, 58] on icon "Close Cart Drawer" at bounding box center [1532, 58] width 18 height 18
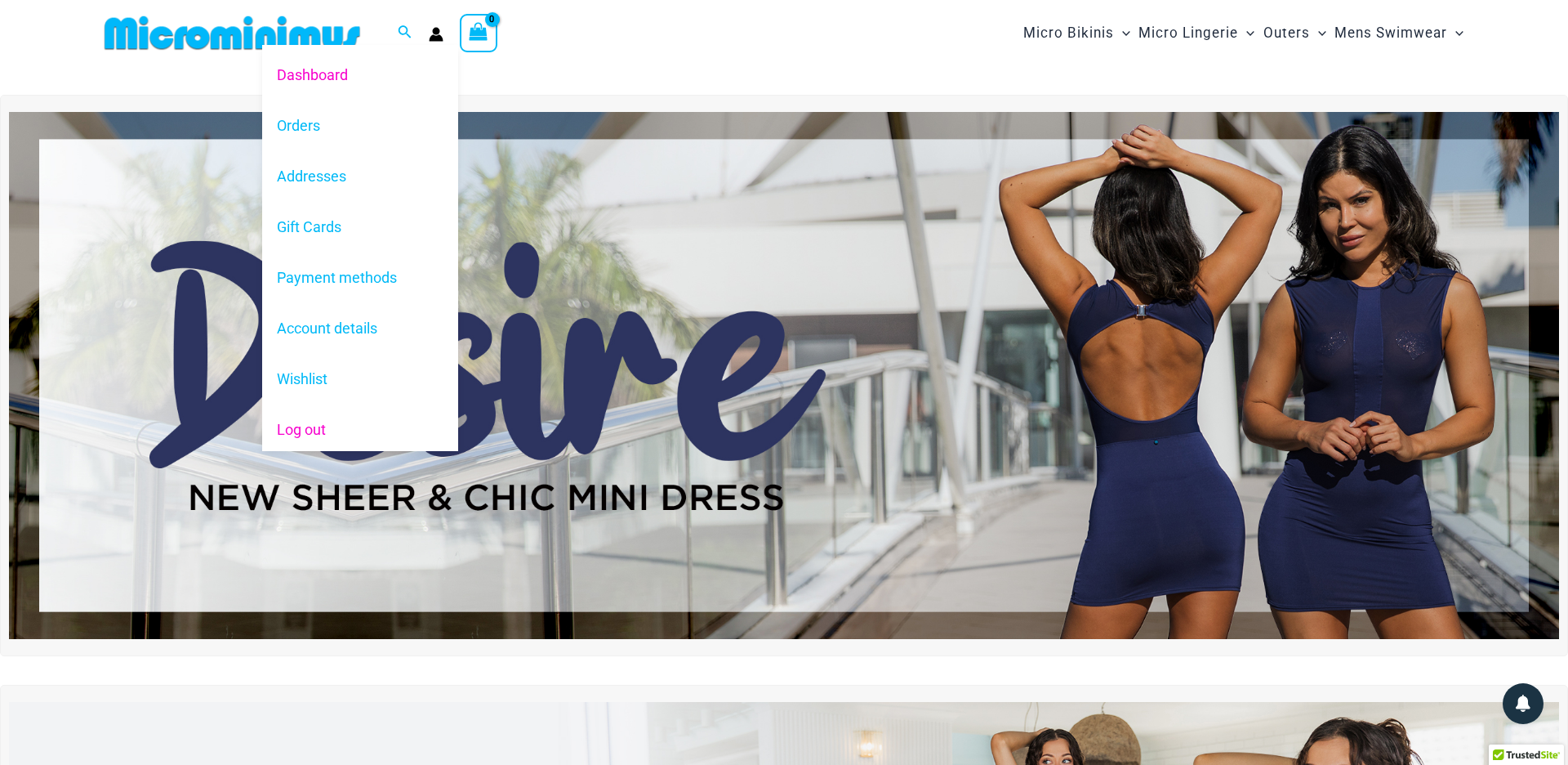
click at [298, 430] on link "Log out" at bounding box center [360, 430] width 196 height 51
